Goal: Find specific page/section

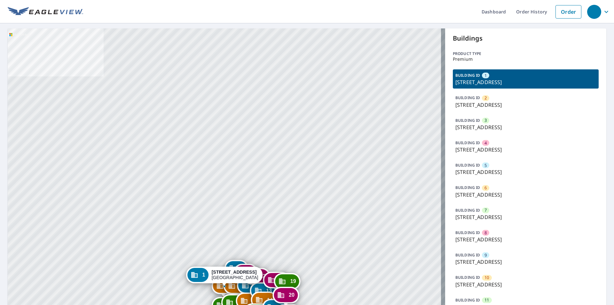
click at [496, 149] on p "[STREET_ADDRESS]" at bounding box center [525, 150] width 141 height 8
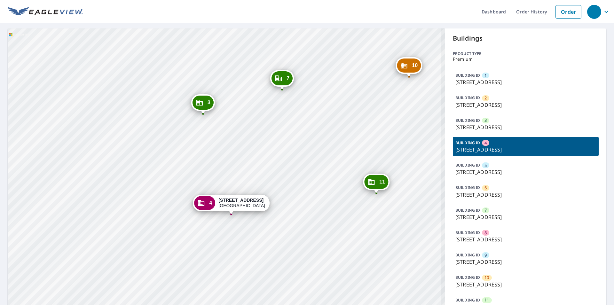
drag, startPoint x: 215, startPoint y: 280, endPoint x: 256, endPoint y: 227, distance: 67.4
click at [256, 227] on div "1 [STREET_ADDRESS] 2 [STREET_ADDRESS] 3 [STREET_ADDRESS] 5 [STREET_ADDRESS] 6 […" at bounding box center [226, 285] width 437 height 514
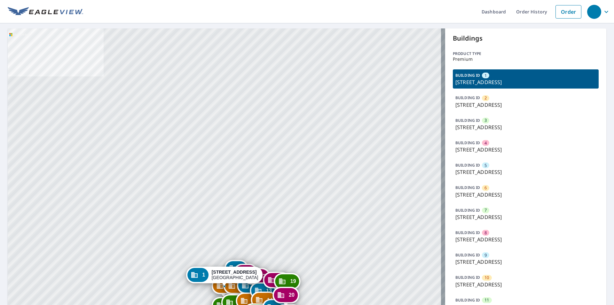
click at [230, 98] on div "2 5601 Forest Haven Cir Tampa, FL 33615 3 5527 Forest Haven Cir Tampa, FL 33615…" at bounding box center [226, 285] width 437 height 514
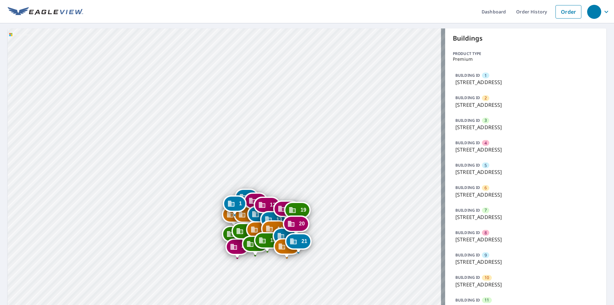
drag, startPoint x: 315, startPoint y: 179, endPoint x: 320, endPoint y: 101, distance: 78.2
click at [320, 101] on div "2 5601 Forest Haven Cir Tampa, FL 33615 3 5527 Forest Haven Cir Tampa, FL 33615…" at bounding box center [226, 285] width 437 height 514
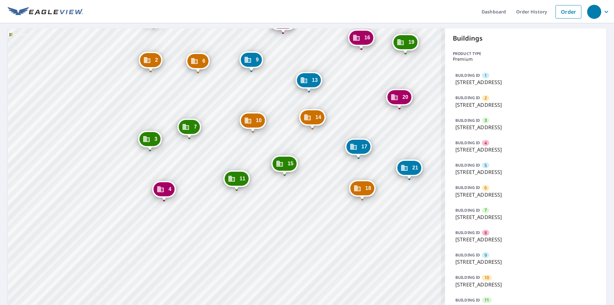
click at [503, 102] on p "[STREET_ADDRESS]" at bounding box center [525, 105] width 141 height 8
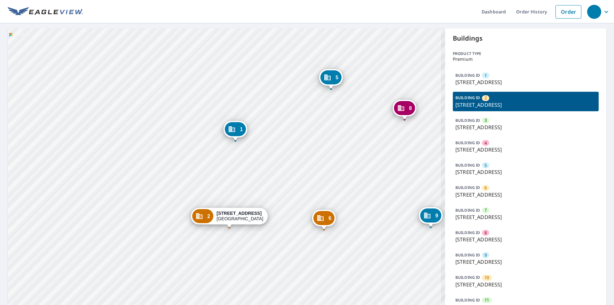
drag, startPoint x: 335, startPoint y: 125, endPoint x: 354, endPoint y: 75, distance: 54.1
click at [354, 75] on div "1 5605 Forest Haven Cir Tampa, FL 33615 3 5527 Forest Haven Cir Tampa, FL 33615…" at bounding box center [226, 285] width 437 height 514
